Goal: Information Seeking & Learning: Learn about a topic

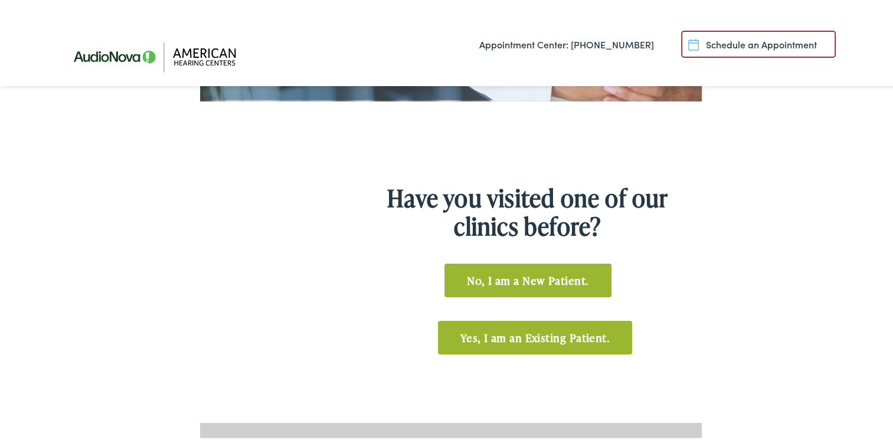
scroll to position [518, 0]
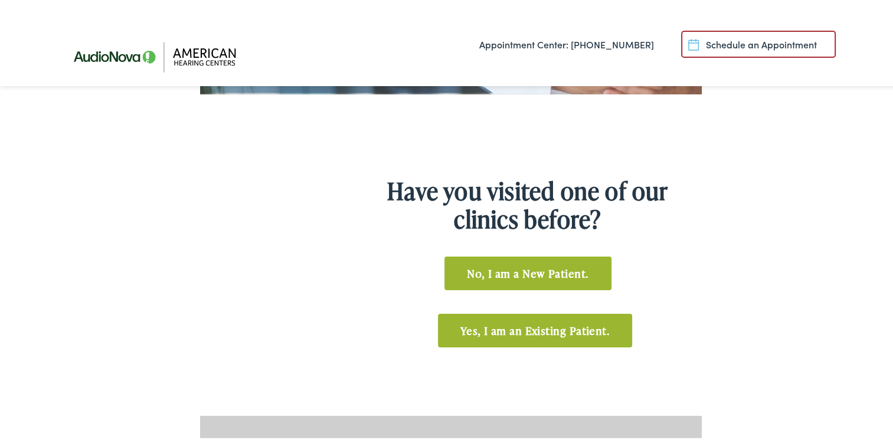
click at [550, 269] on link "No, I am a New Patient." at bounding box center [528, 271] width 167 height 34
click at [518, 267] on link "No, I am a New Patient." at bounding box center [528, 271] width 167 height 34
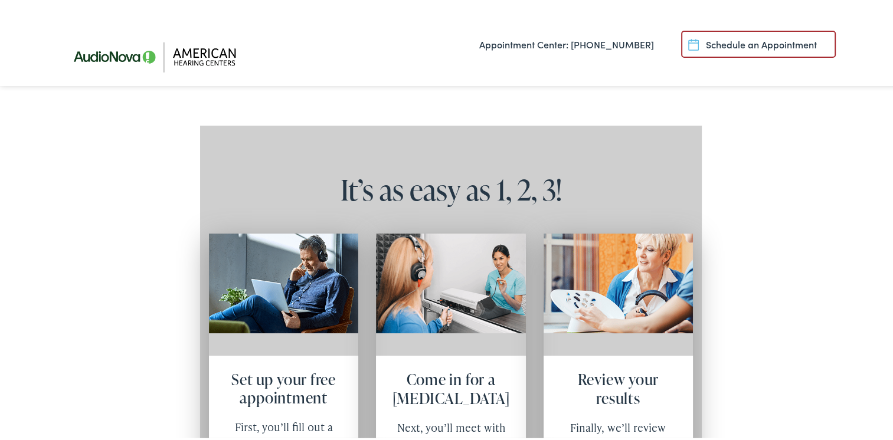
scroll to position [814, 0]
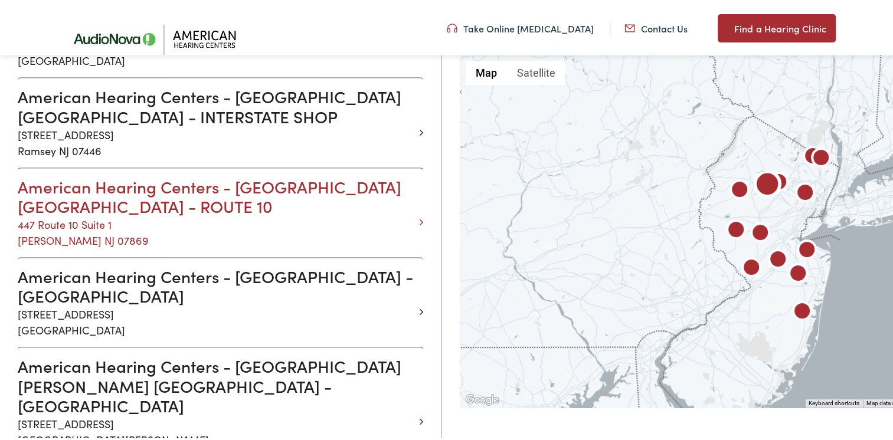
scroll to position [1181, 0]
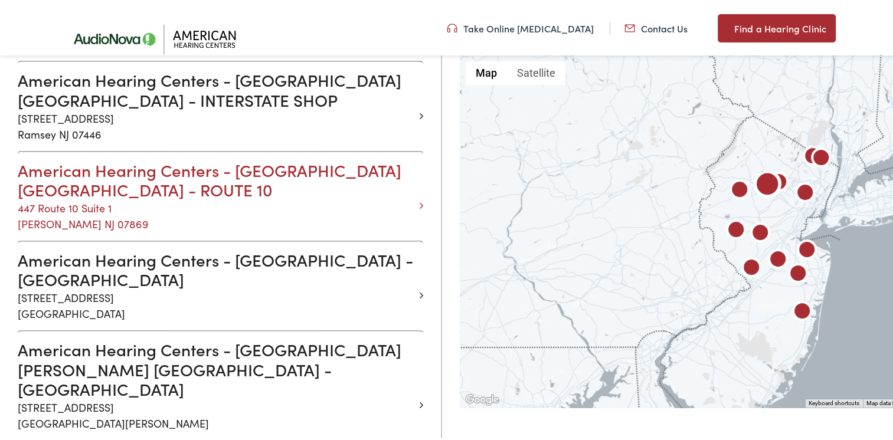
click at [158, 158] on h3 "American Hearing Centers - RANDOLPH NJ - ROUTE 10" at bounding box center [216, 178] width 397 height 40
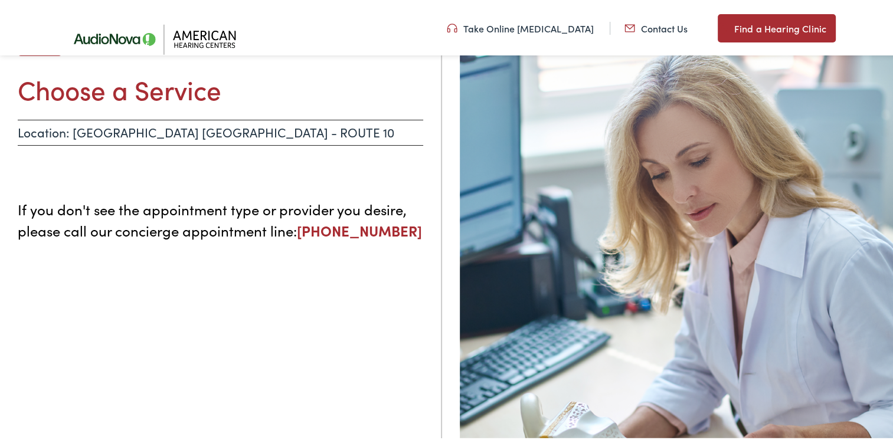
scroll to position [115, 0]
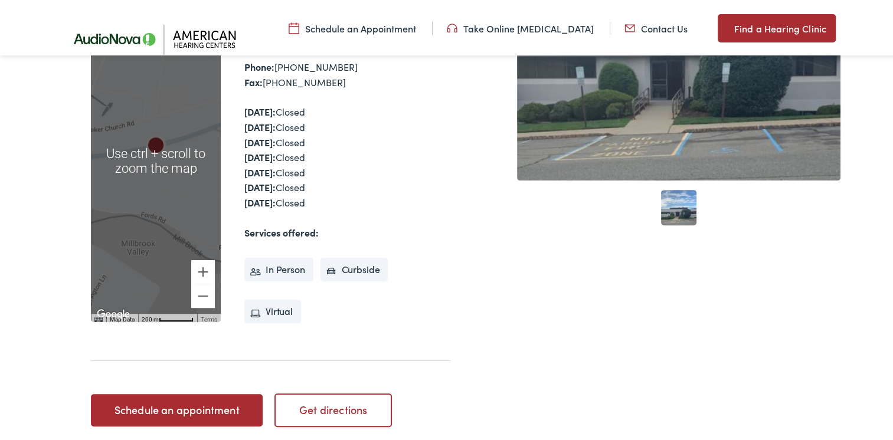
scroll to position [413, 0]
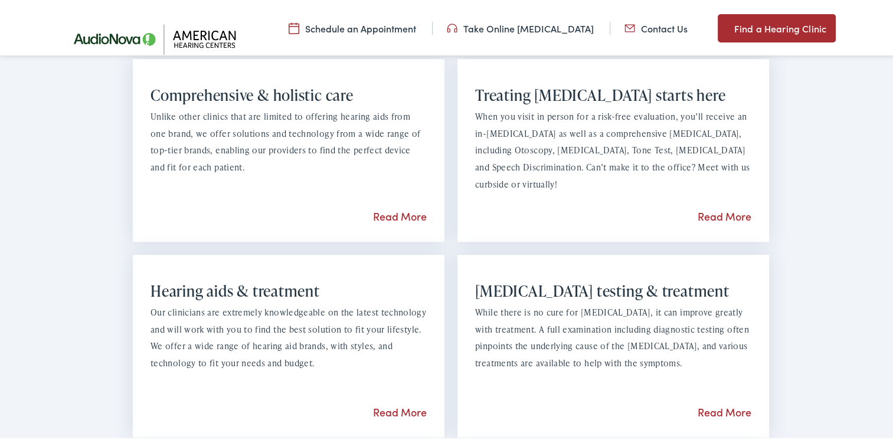
scroll to position [901, 0]
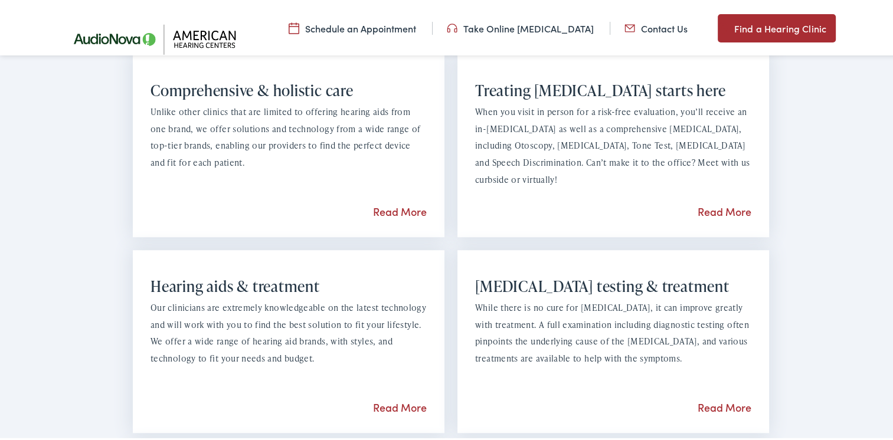
click at [711, 404] on link "Read More" at bounding box center [725, 405] width 54 height 15
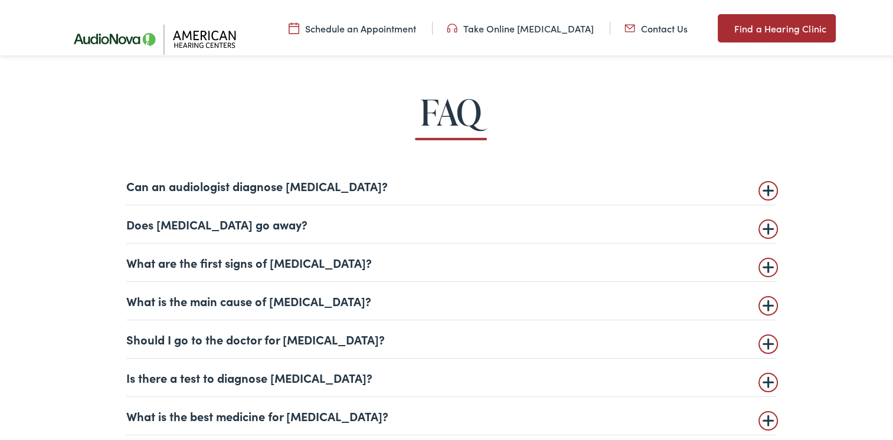
scroll to position [2716, 0]
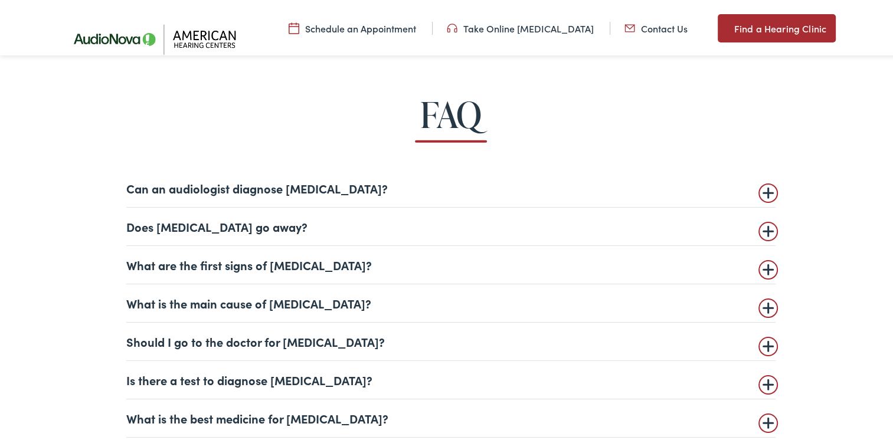
click at [497, 185] on summary "Can an audiologist diagnose [MEDICAL_DATA]?" at bounding box center [451, 186] width 650 height 14
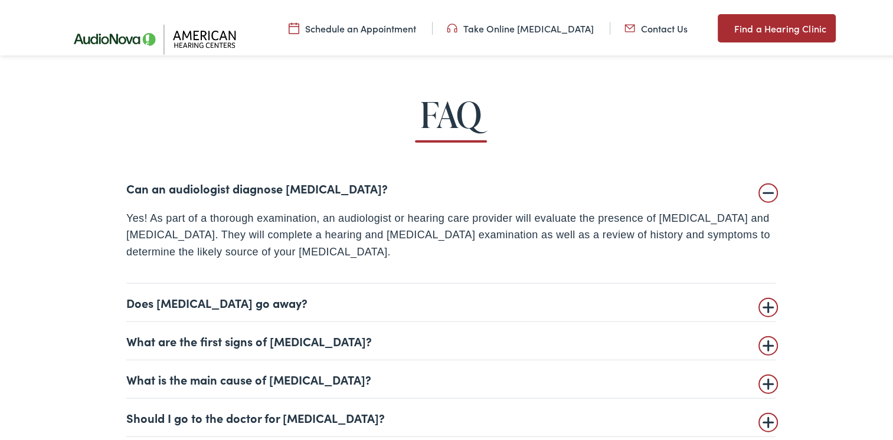
click at [402, 304] on summary "Does tinnitus go away?" at bounding box center [451, 300] width 650 height 14
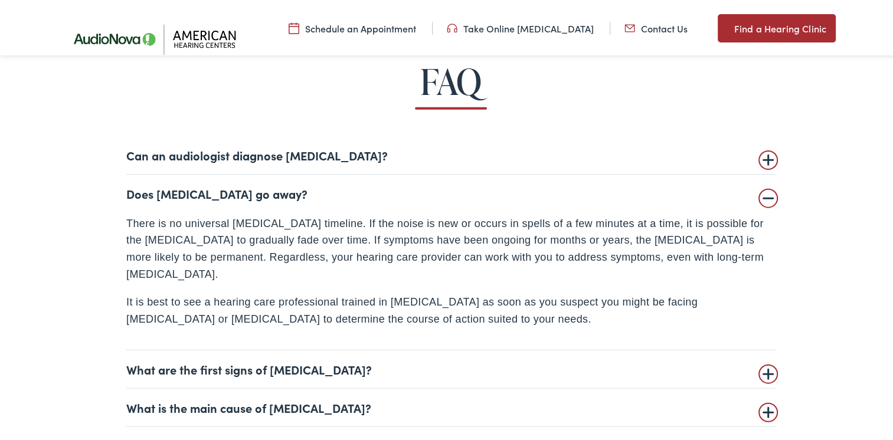
scroll to position [2775, 0]
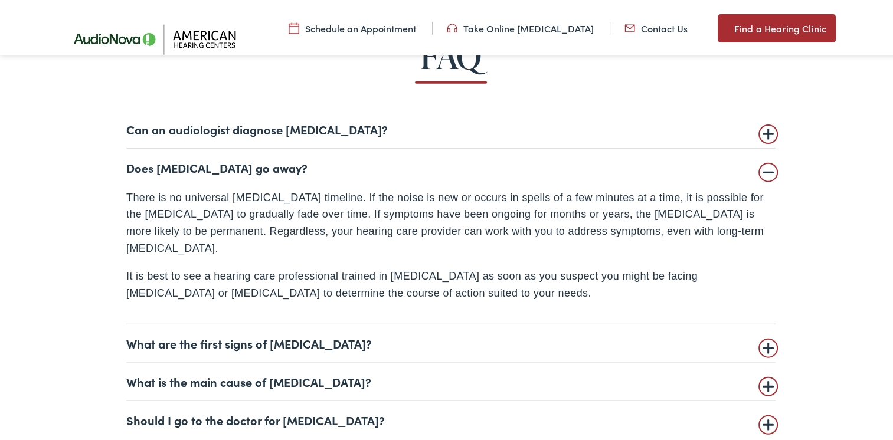
click at [479, 334] on summary "What are the first signs of tinnitus?" at bounding box center [451, 341] width 650 height 14
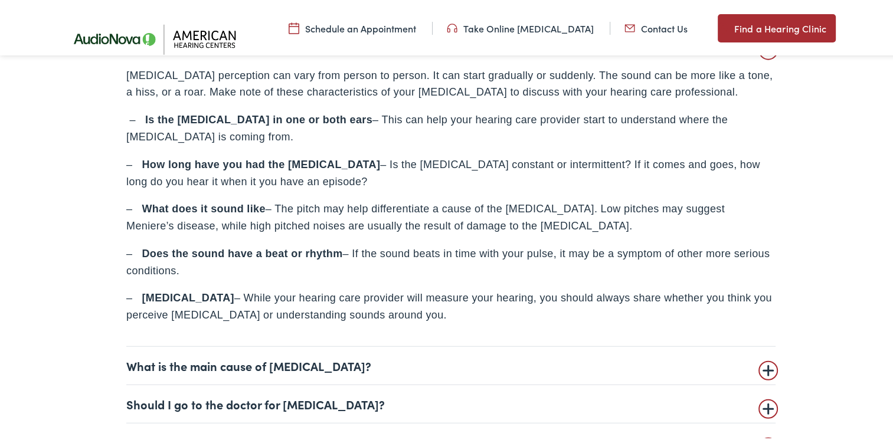
scroll to position [3011, 0]
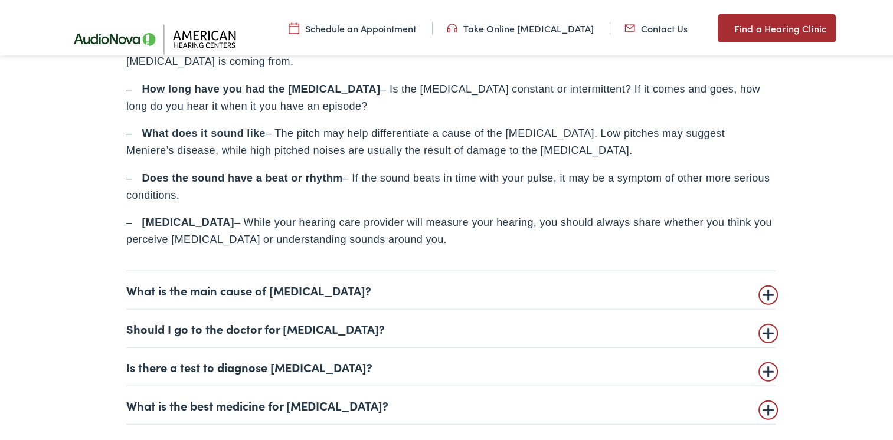
click at [443, 294] on summary "What is the main cause of tinnitus?" at bounding box center [451, 288] width 650 height 14
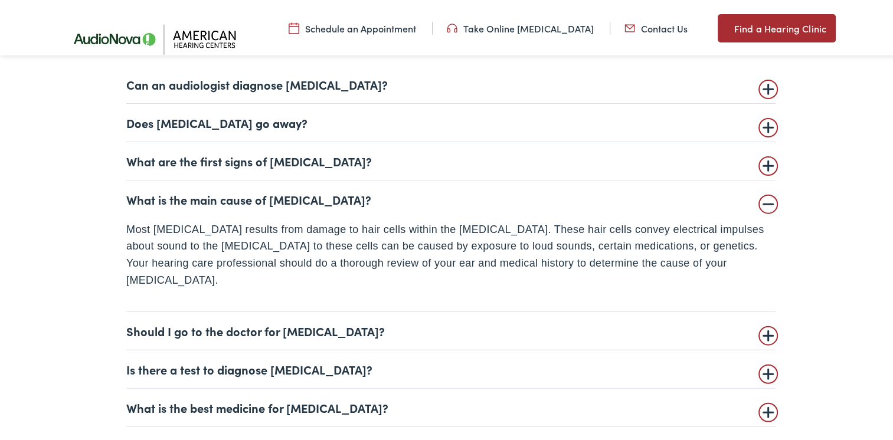
scroll to position [2820, 0]
click at [415, 327] on details "Should I go to the doctor for tinnitus? If you experience tinnitus, it’s always…" at bounding box center [451, 330] width 650 height 38
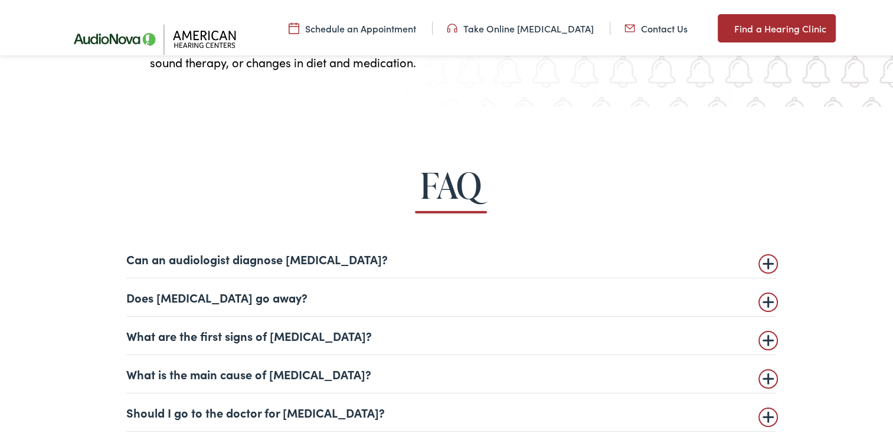
scroll to position [2760, 0]
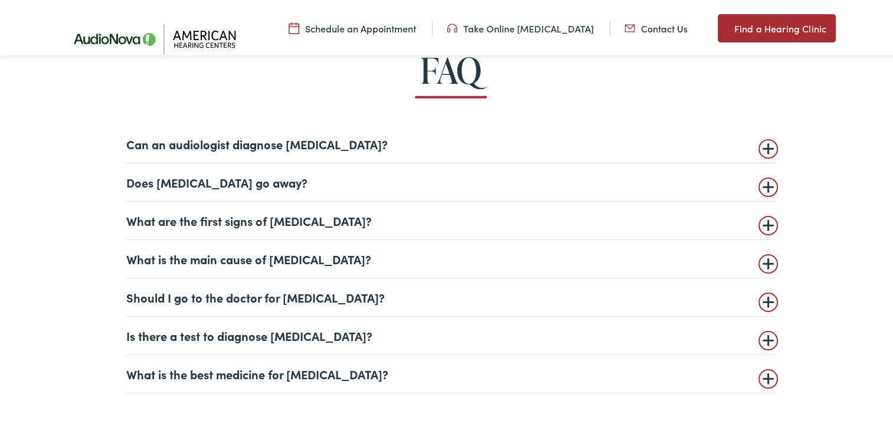
click at [453, 296] on summary "Should I go to the doctor for tinnitus?" at bounding box center [451, 295] width 650 height 14
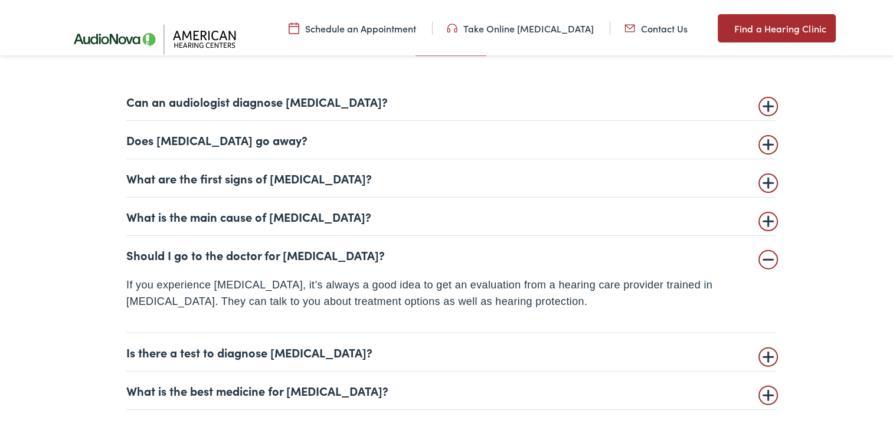
scroll to position [2820, 0]
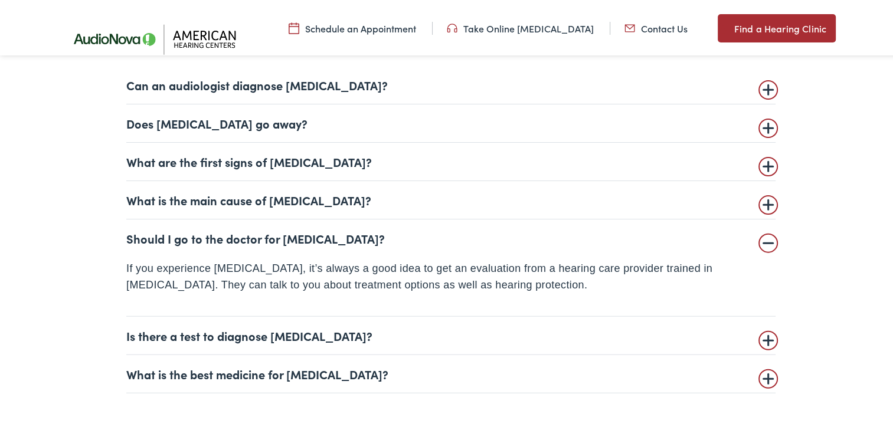
click at [475, 334] on summary "Is there a test to diagnose tinnitus?" at bounding box center [451, 334] width 650 height 14
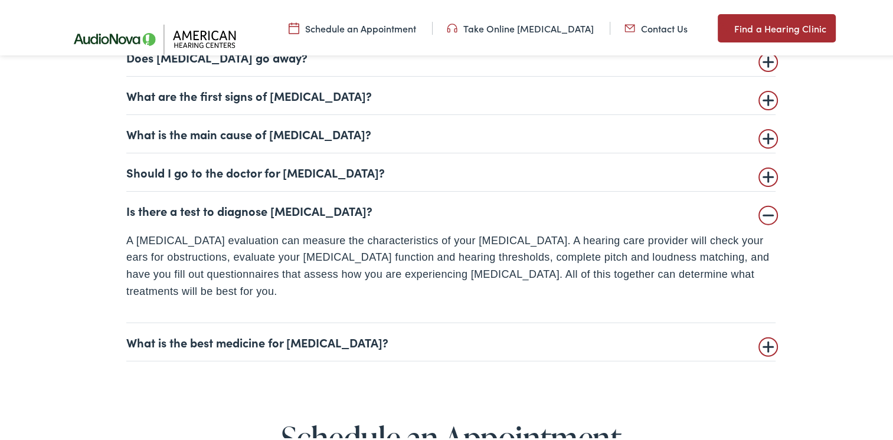
scroll to position [2997, 0]
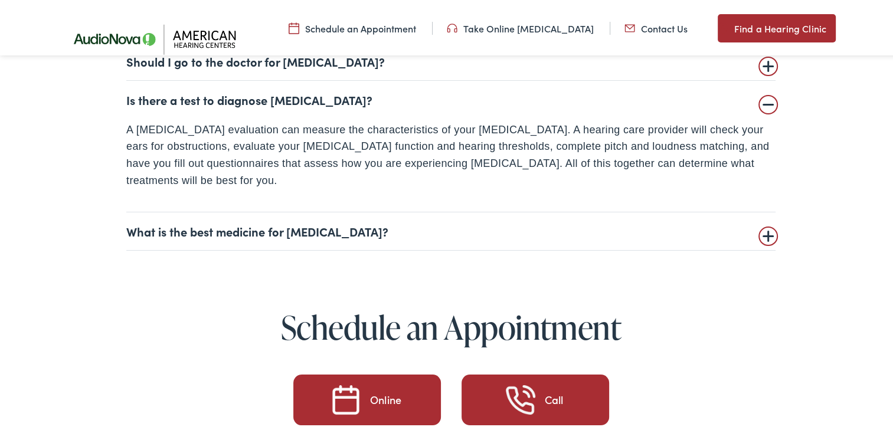
click at [421, 222] on summary "What is the best medicine for tinnitus?" at bounding box center [451, 229] width 650 height 14
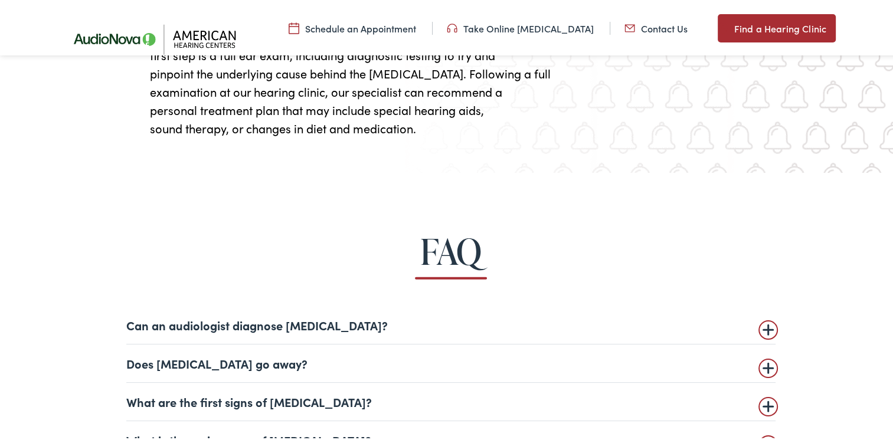
scroll to position [2465, 0]
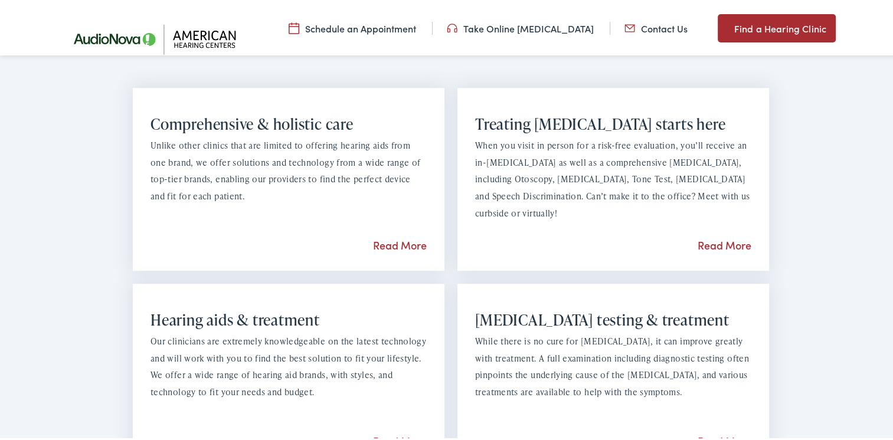
scroll to position [886, 0]
